Goal: Information Seeking & Learning: Find specific page/section

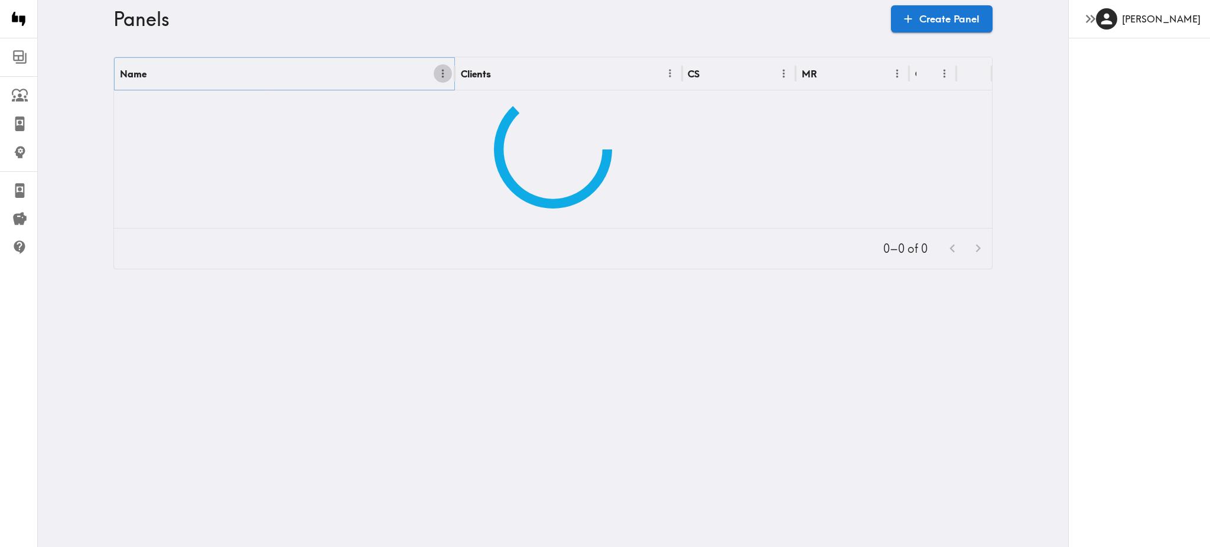
click at [436, 76] on icon "Menu" at bounding box center [442, 73] width 12 height 12
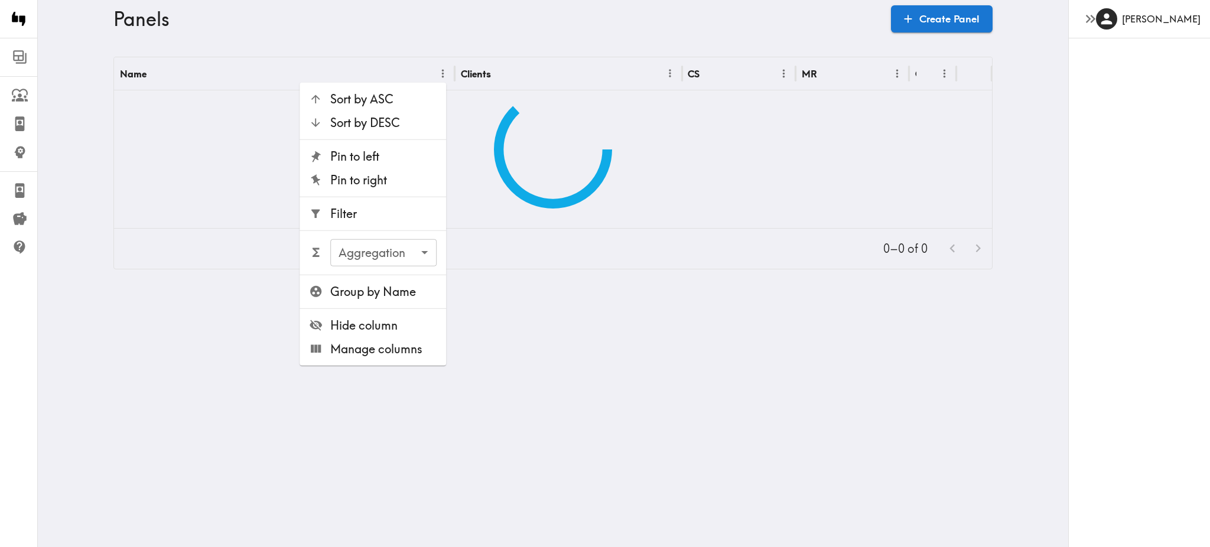
click at [376, 214] on span "Filter" at bounding box center [383, 214] width 106 height 17
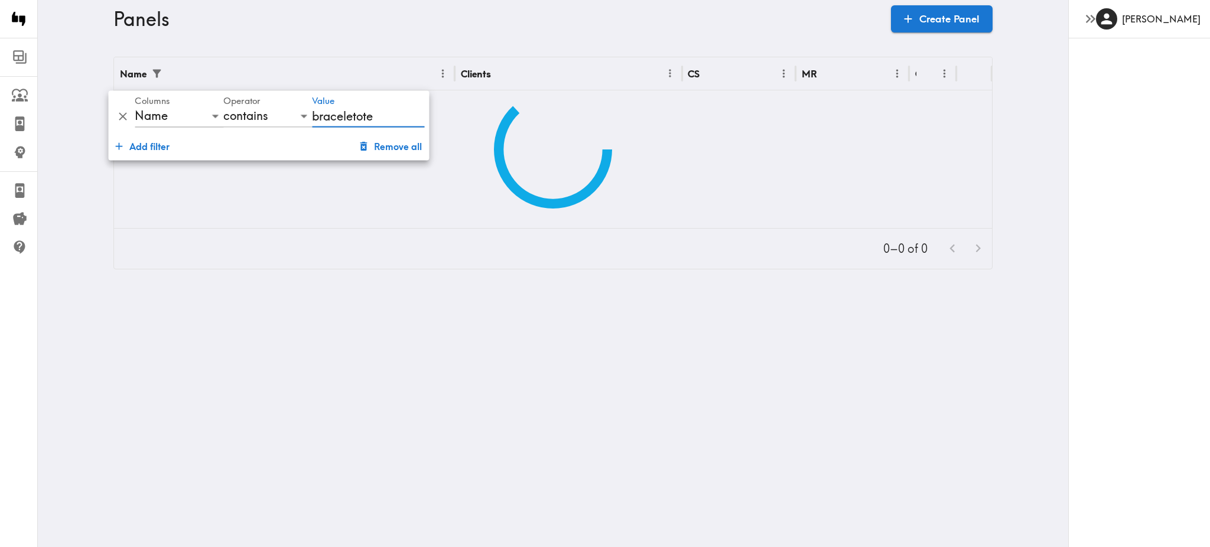
type input "braceletote"
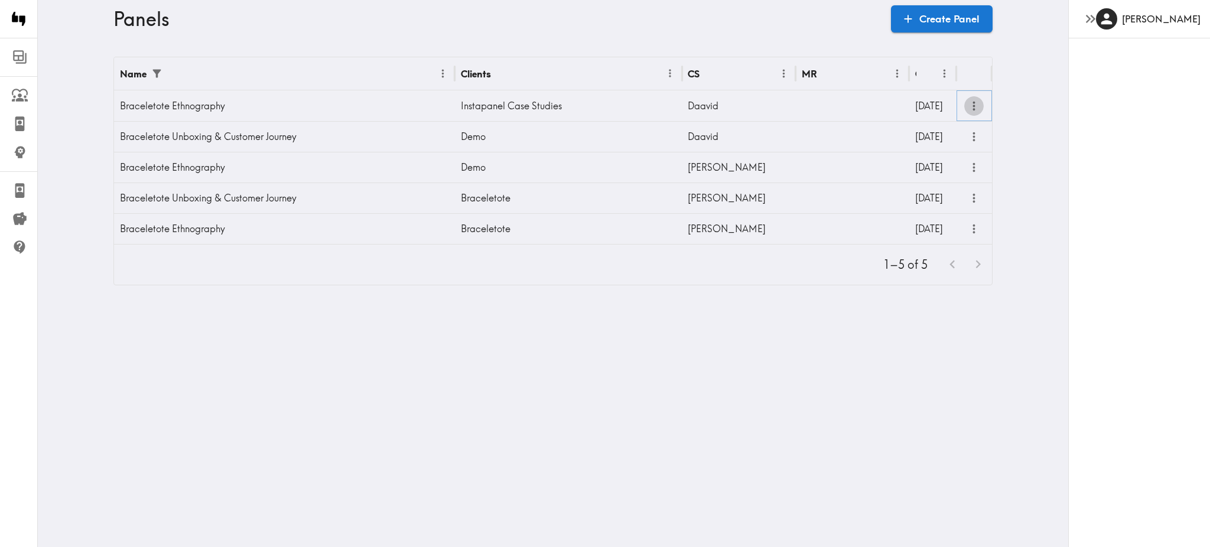
click at [967, 102] on icon "more" at bounding box center [974, 106] width 14 height 14
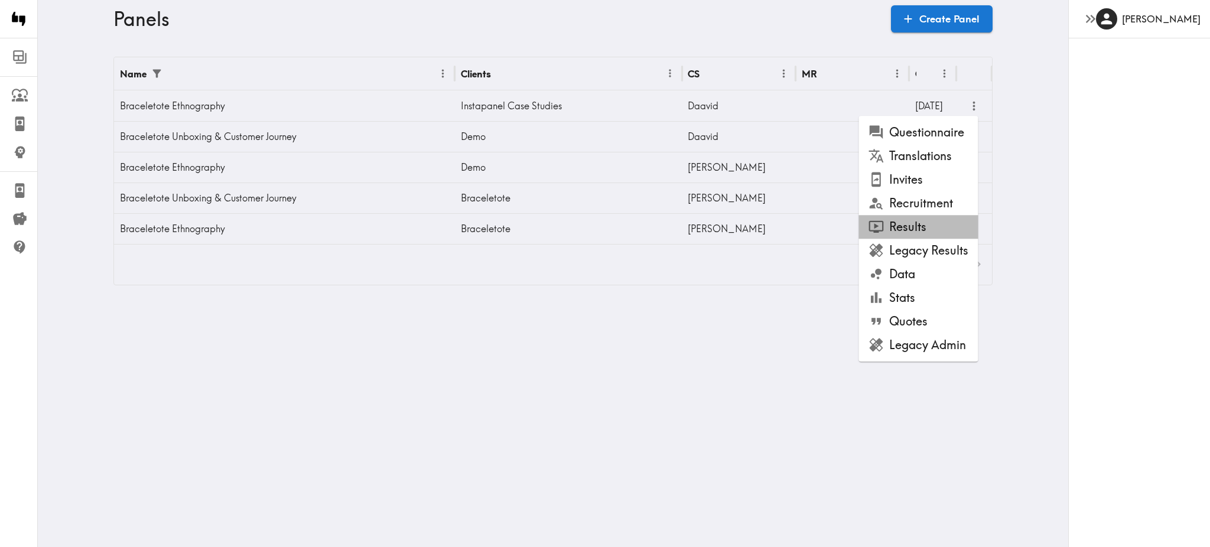
click at [912, 223] on li "Results" at bounding box center [917, 227] width 119 height 24
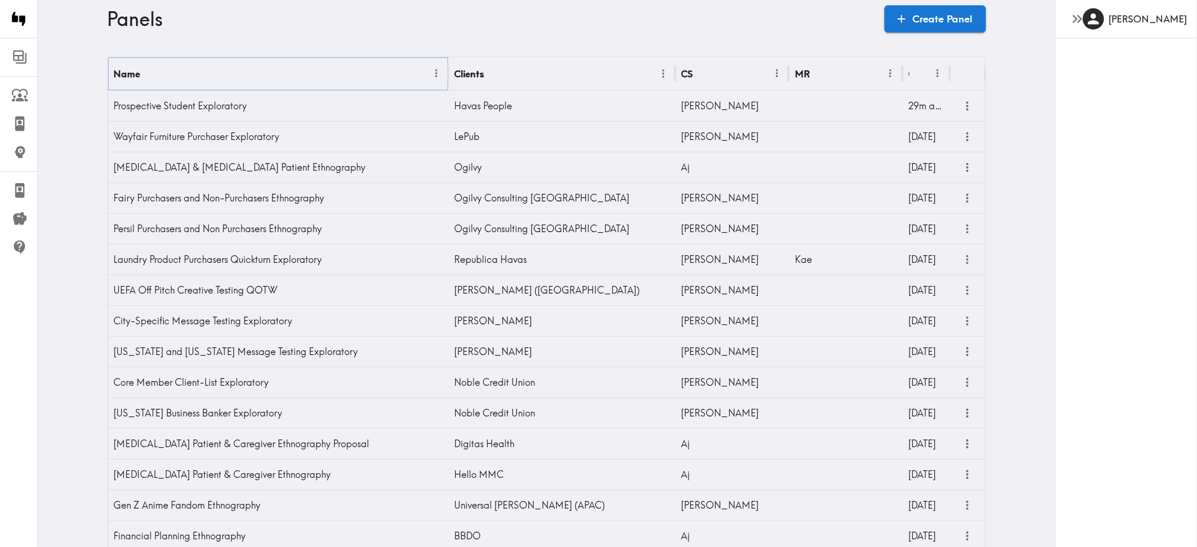
click at [431, 76] on icon "Menu" at bounding box center [437, 73] width 12 height 12
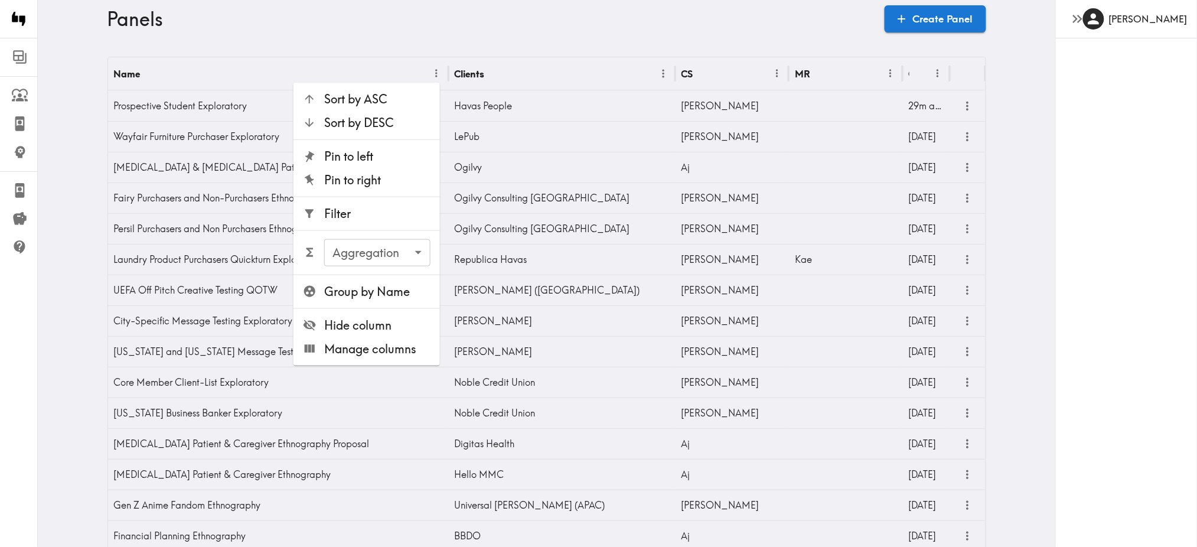
click at [372, 211] on span "Filter" at bounding box center [377, 214] width 106 height 17
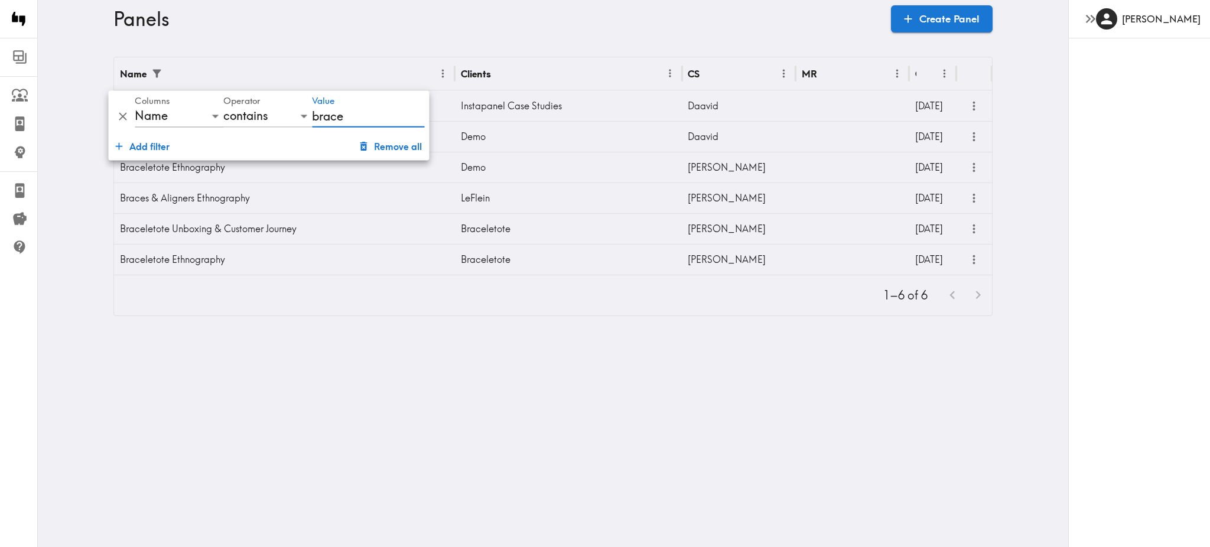
type input "brace"
click at [558, 335] on html "Instapanel - Panels Panels Prospective Student Exploratory Fairy Purchasers and…" at bounding box center [605, 167] width 1210 height 335
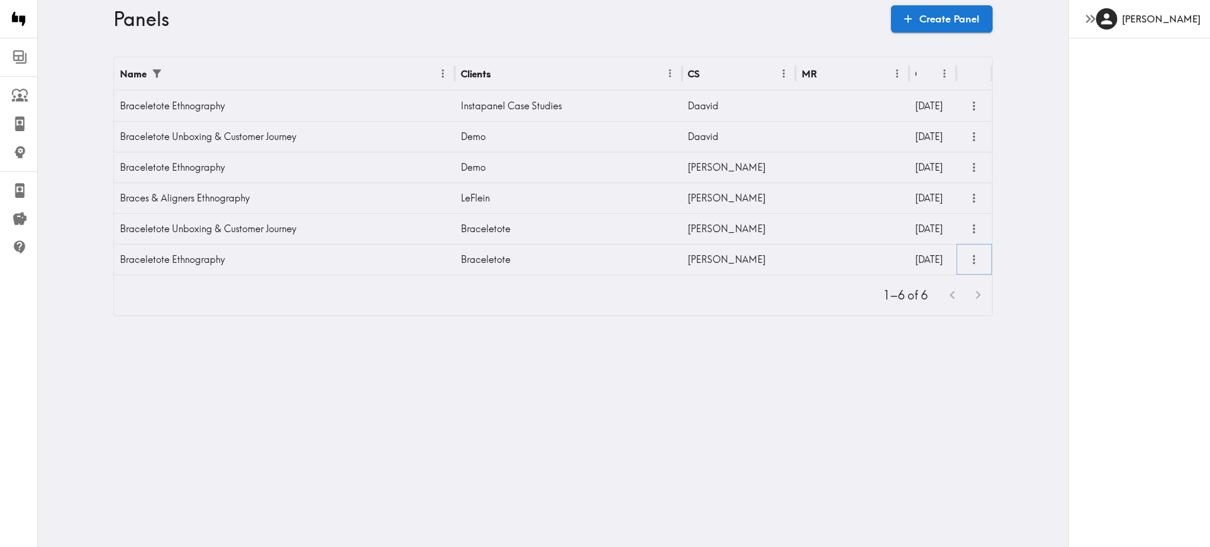
click at [967, 258] on icon "more" at bounding box center [974, 260] width 14 height 14
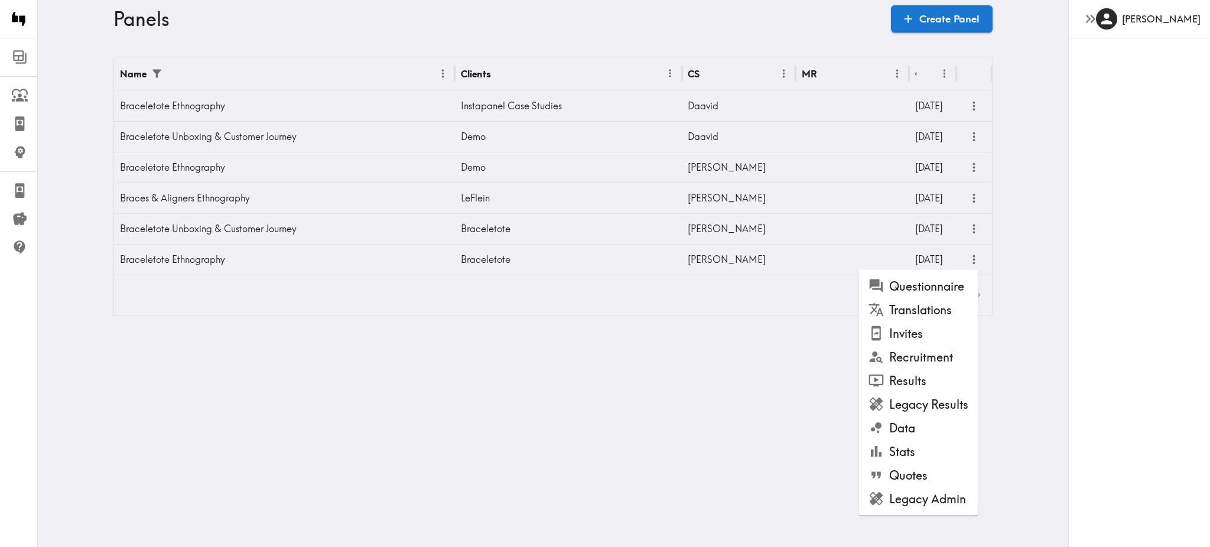
click at [910, 374] on li "Results" at bounding box center [917, 381] width 119 height 24
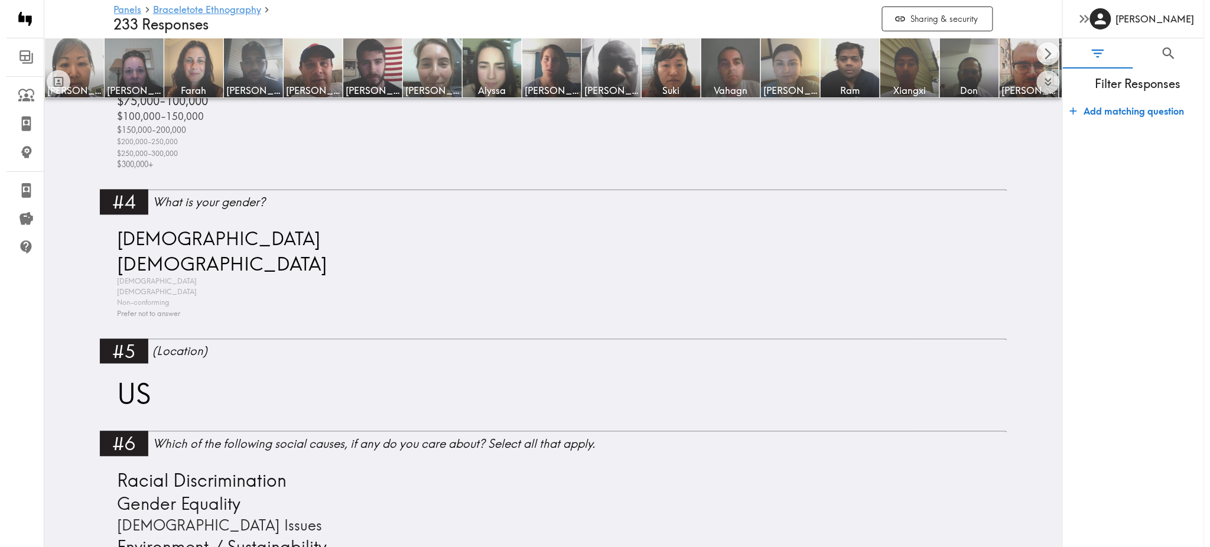
scroll to position [676, 0]
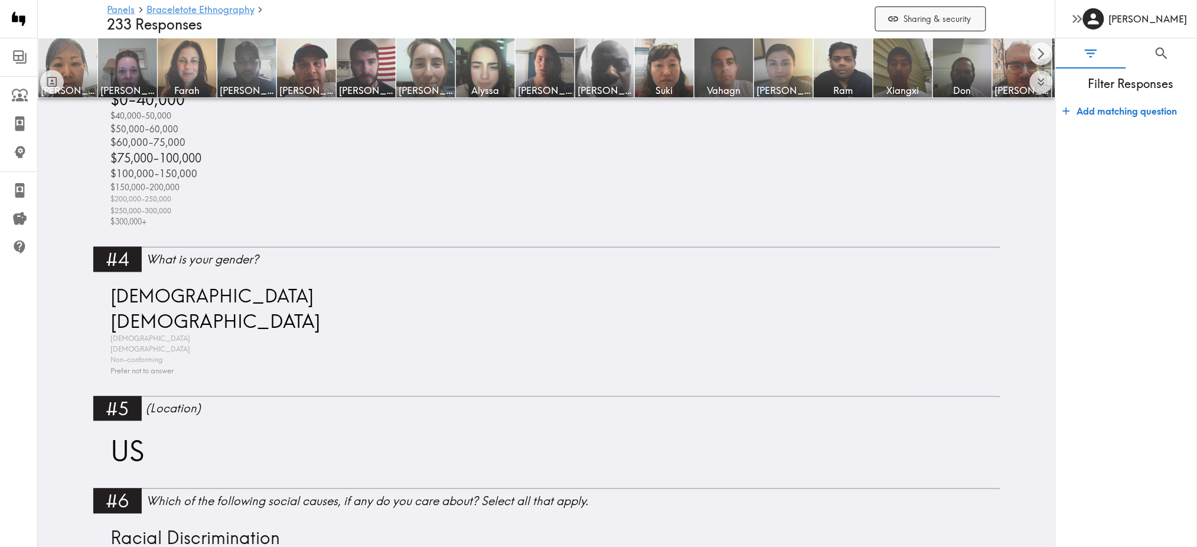
click at [934, 15] on button "Sharing & security" at bounding box center [930, 18] width 111 height 25
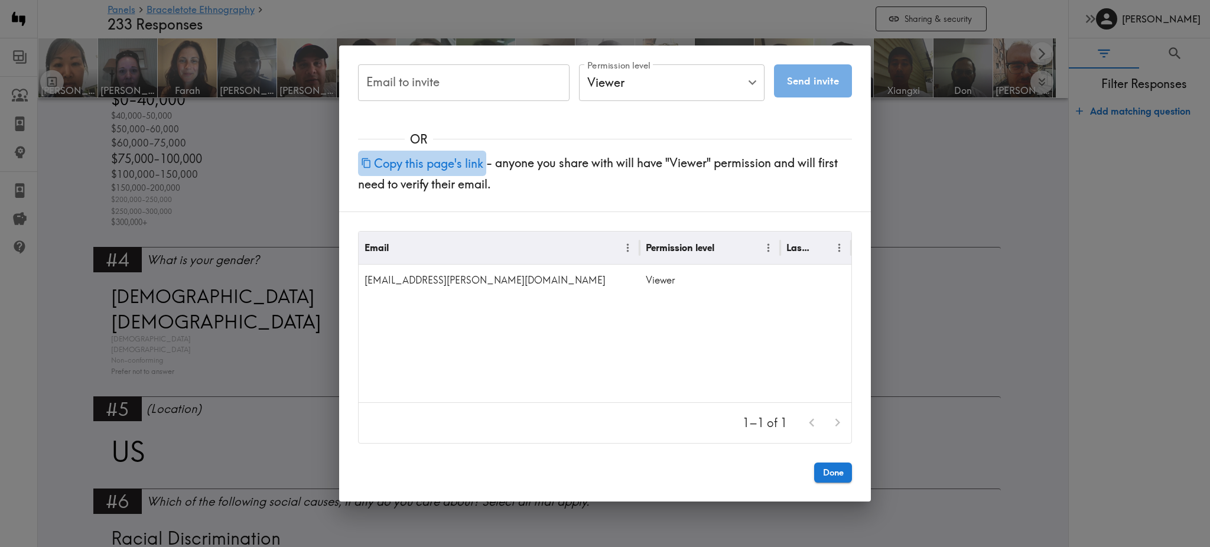
click at [442, 168] on button "Copy this page's link" at bounding box center [422, 163] width 128 height 25
